Goal: Obtain resource: Download file/media

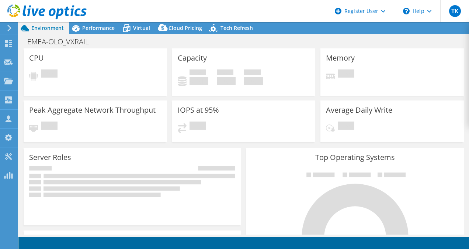
select select "EUFrankfurt"
select select "USD"
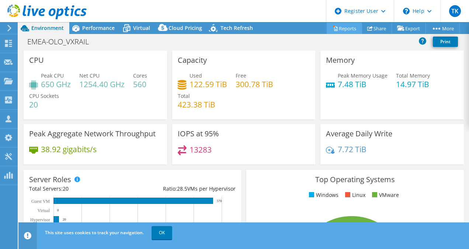
click at [345, 28] on link "Reports" at bounding box center [344, 28] width 35 height 11
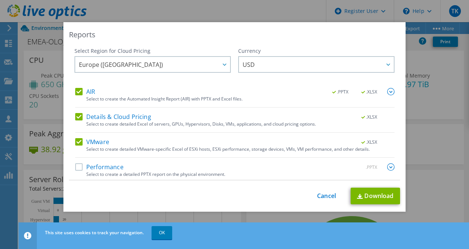
click at [79, 166] on label "Performance" at bounding box center [99, 166] width 48 height 7
click at [0, 0] on input "Performance" at bounding box center [0, 0] width 0 height 0
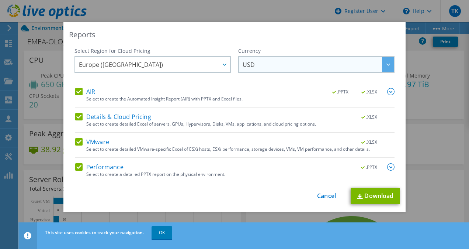
click at [335, 69] on span "USD" at bounding box center [318, 64] width 151 height 15
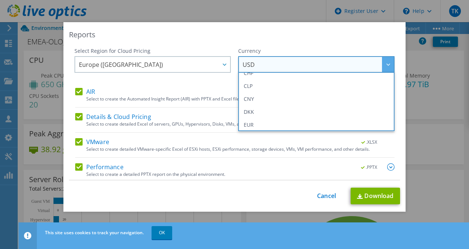
scroll to position [74, 0]
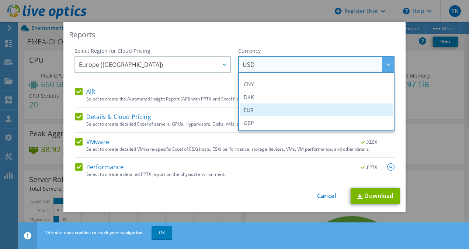
click at [266, 110] on li "EUR" at bounding box center [316, 109] width 153 height 13
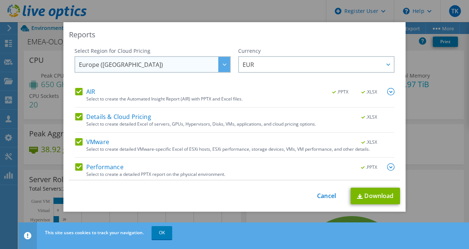
click at [218, 64] on div at bounding box center [224, 64] width 12 height 15
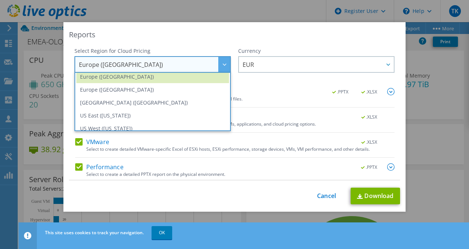
scroll to position [100, 0]
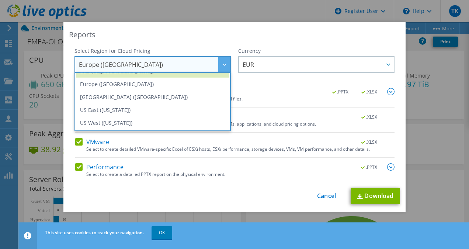
click at [213, 32] on div "Reports" at bounding box center [234, 35] width 331 height 10
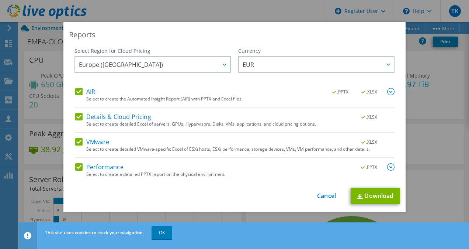
click at [165, 233] on div "Reports Select Region for Cloud Pricing Asia Pacific ([GEOGRAPHIC_DATA]) [GEOGR…" at bounding box center [234, 124] width 469 height 249
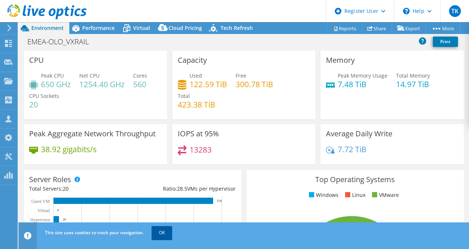
click at [165, 233] on link "OK" at bounding box center [162, 232] width 21 height 13
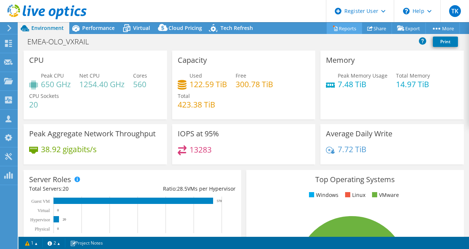
click at [344, 27] on link "Reports" at bounding box center [344, 28] width 35 height 11
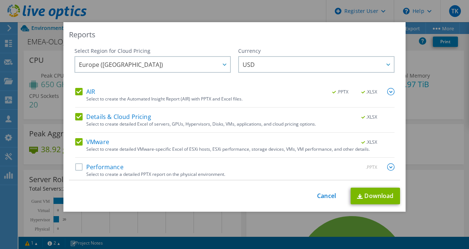
click at [76, 166] on label "Performance" at bounding box center [99, 166] width 48 height 7
click at [0, 0] on input "Performance" at bounding box center [0, 0] width 0 height 0
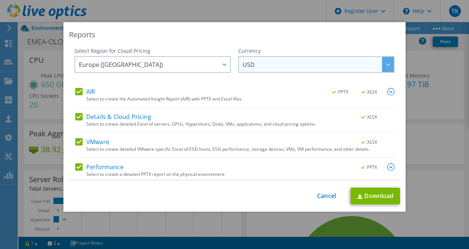
click at [382, 66] on div at bounding box center [388, 64] width 12 height 15
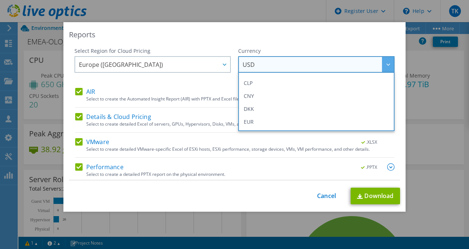
scroll to position [66, 0]
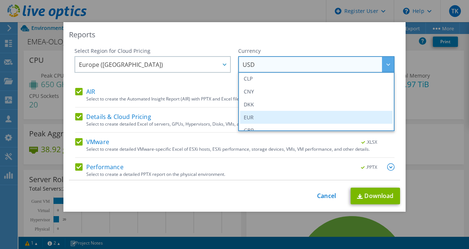
click at [292, 120] on li "EUR" at bounding box center [316, 117] width 153 height 13
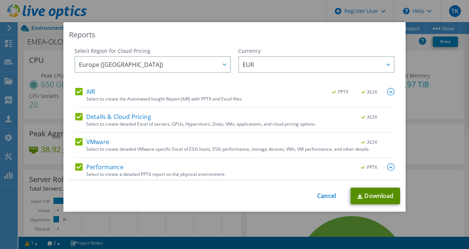
click at [362, 193] on link "Download" at bounding box center [375, 195] width 49 height 17
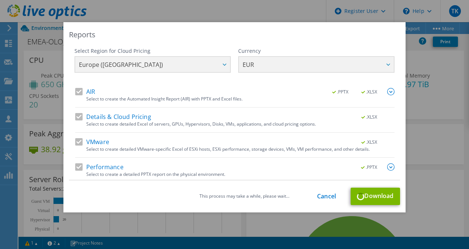
click at [370, 198] on div "This process may take a while, please wait... Cancel Download" at bounding box center [234, 195] width 331 height 17
click at [324, 194] on link "Cancel" at bounding box center [326, 196] width 19 height 7
